Goal: Task Accomplishment & Management: Complete application form

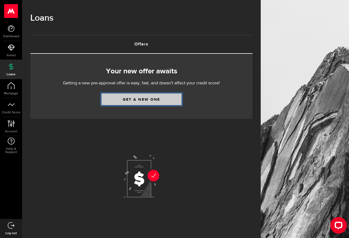
click at [148, 99] on link "Get a new one" at bounding box center [141, 99] width 80 height 12
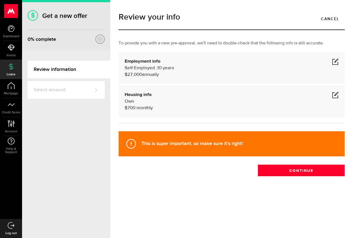
click at [136, 108] on span at bounding box center [135, 108] width 1 height 5
click at [136, 107] on span at bounding box center [135, 108] width 1 height 5
click at [335, 95] on span at bounding box center [335, 95] width 7 height 7
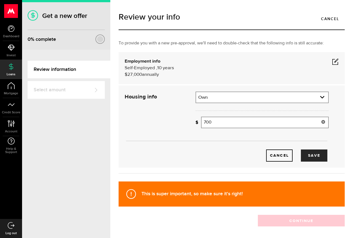
click at [212, 121] on input "700" at bounding box center [265, 123] width 128 height 12
type input "7"
type input "255"
click at [301, 158] on button "Save" at bounding box center [314, 155] width 26 height 12
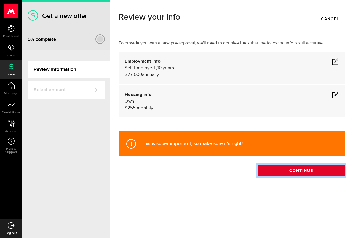
click at [300, 170] on button "Continue" at bounding box center [301, 171] width 87 height 12
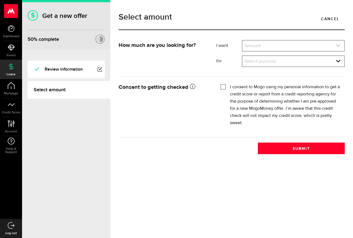
click at [337, 45] on icon "expand select" at bounding box center [338, 45] width 5 height 5
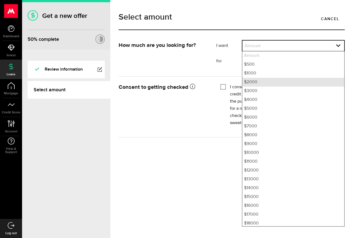
click at [253, 82] on li "$2000" at bounding box center [293, 82] width 102 height 9
select select "2000"
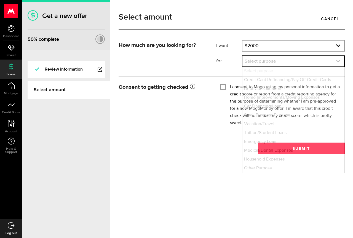
click at [337, 60] on icon "expand select" at bounding box center [338, 61] width 5 height 5
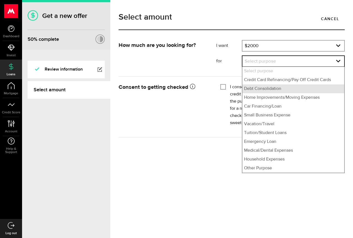
click at [276, 89] on li "Debt Consolidation" at bounding box center [293, 88] width 102 height 9
select select "Debt Consolidation"
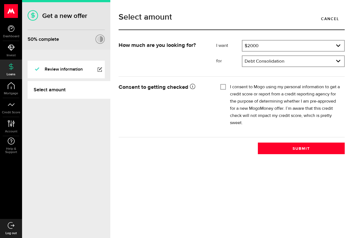
click at [224, 90] on div "I consent to Mogo using my personal information to get a credit score or report…" at bounding box center [280, 105] width 120 height 43
click at [222, 87] on input "I consent to Mogo using my personal information to get a credit score or report…" at bounding box center [223, 87] width 6 height 6
checkbox input "true"
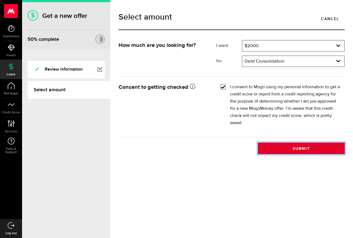
click at [281, 150] on button "Submit" at bounding box center [301, 149] width 87 height 12
